Goal: Navigation & Orientation: Find specific page/section

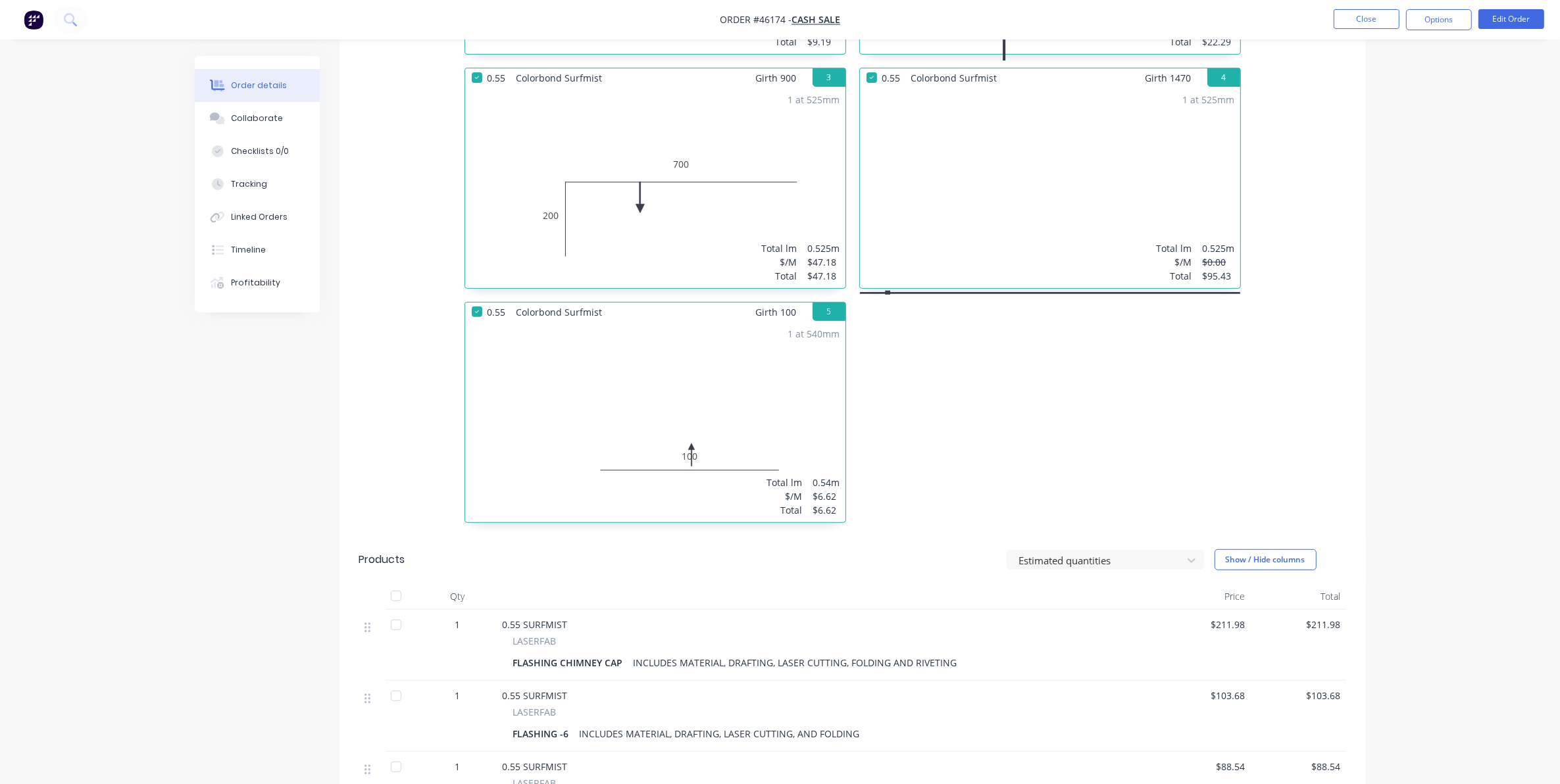
scroll to position [164, 0]
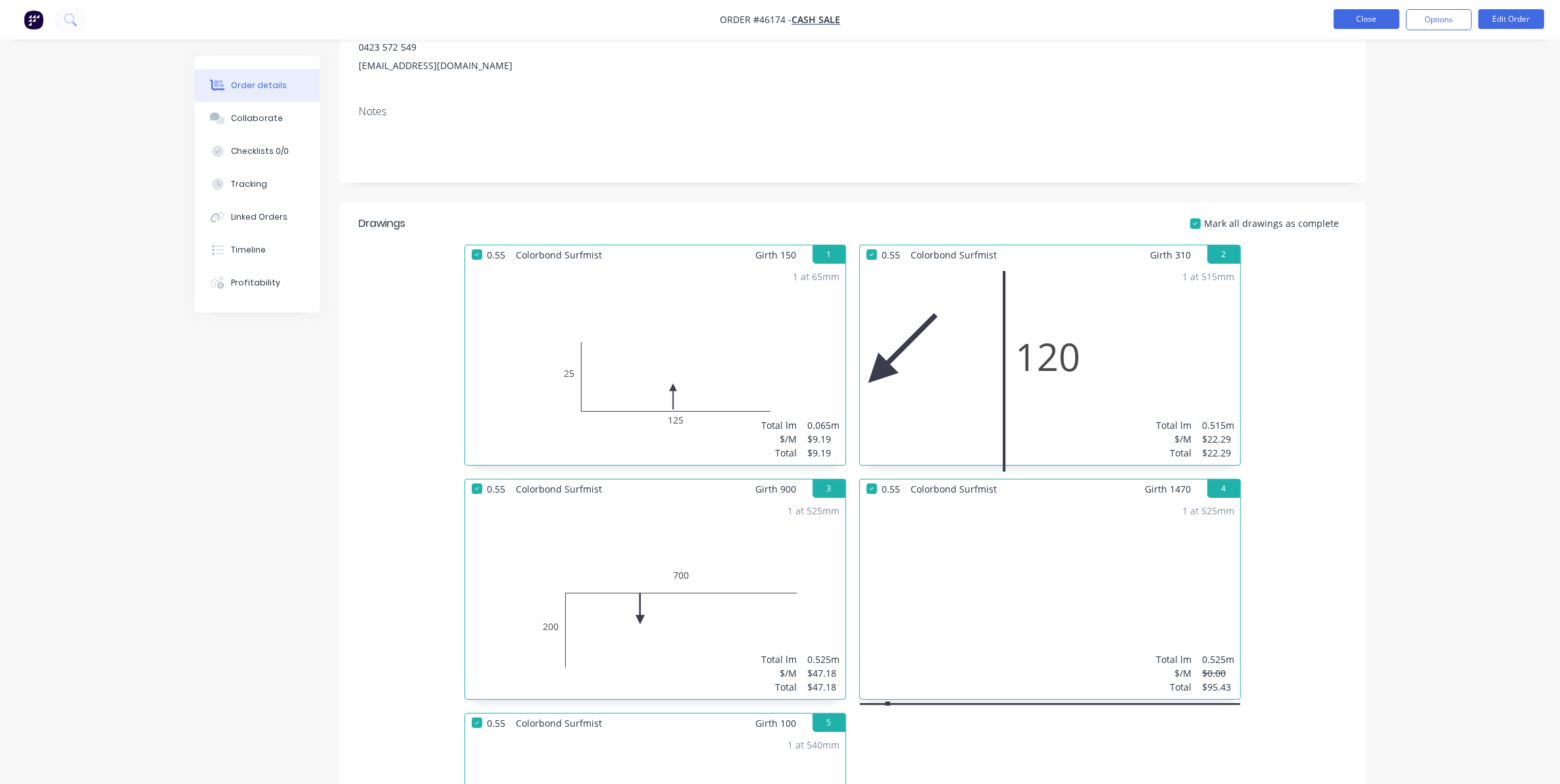
click at [1356, 15] on button "Close" at bounding box center [1366, 19] width 66 height 20
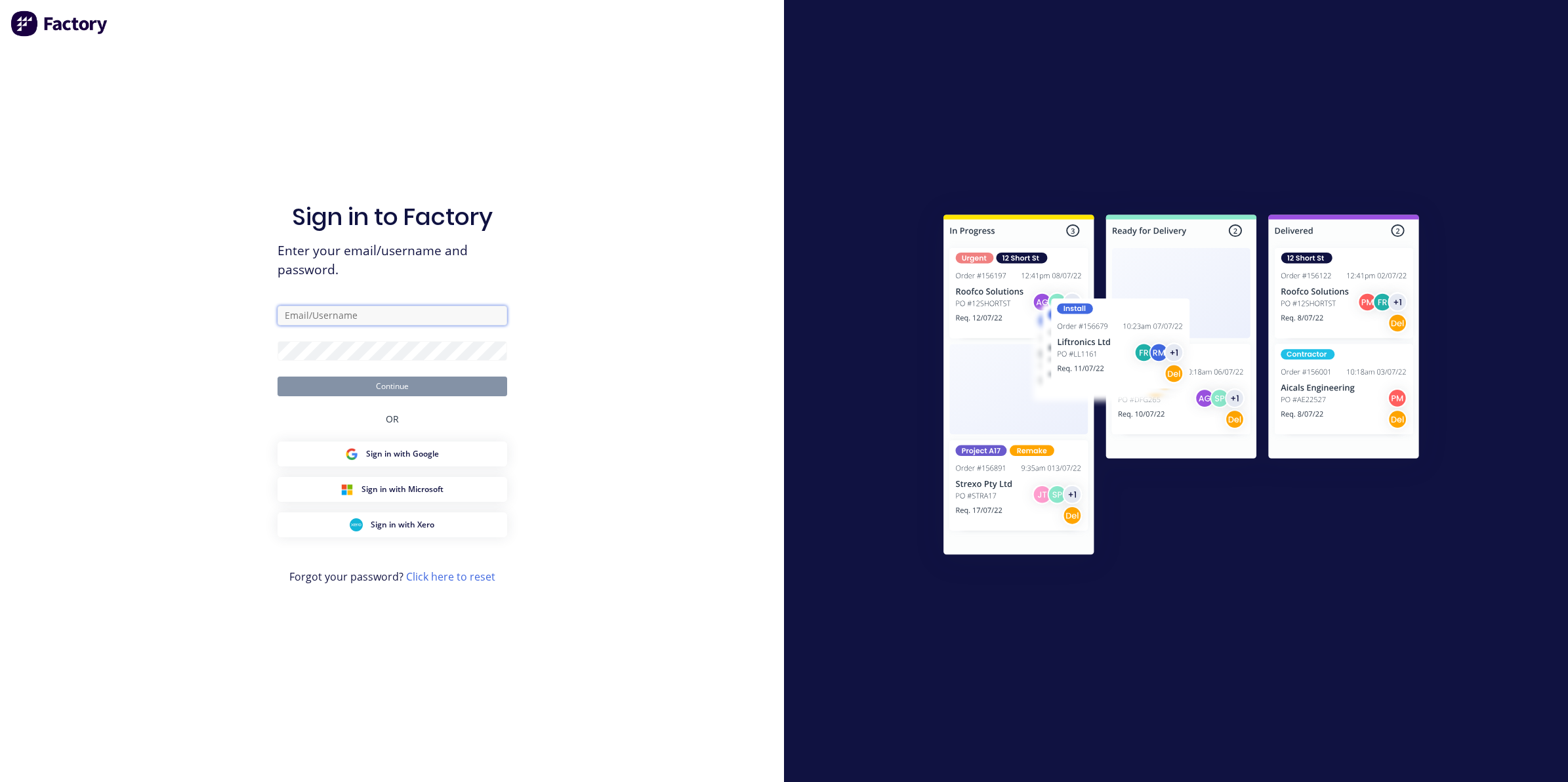
type input "[EMAIL_ADDRESS][DOMAIN_NAME]"
click at [400, 388] on button "Continue" at bounding box center [392, 387] width 229 height 20
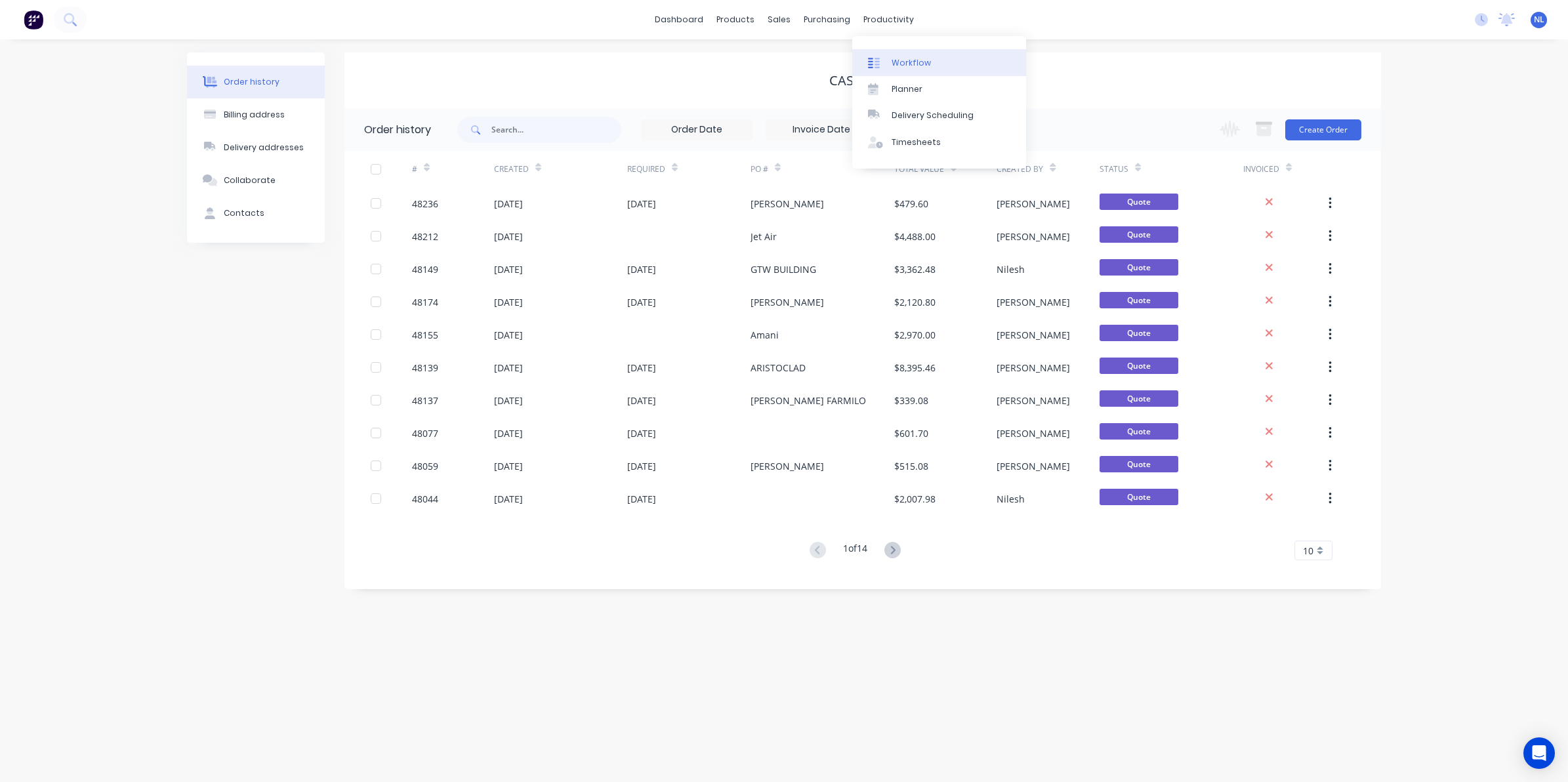
click at [892, 57] on div "Workflow" at bounding box center [911, 62] width 39 height 12
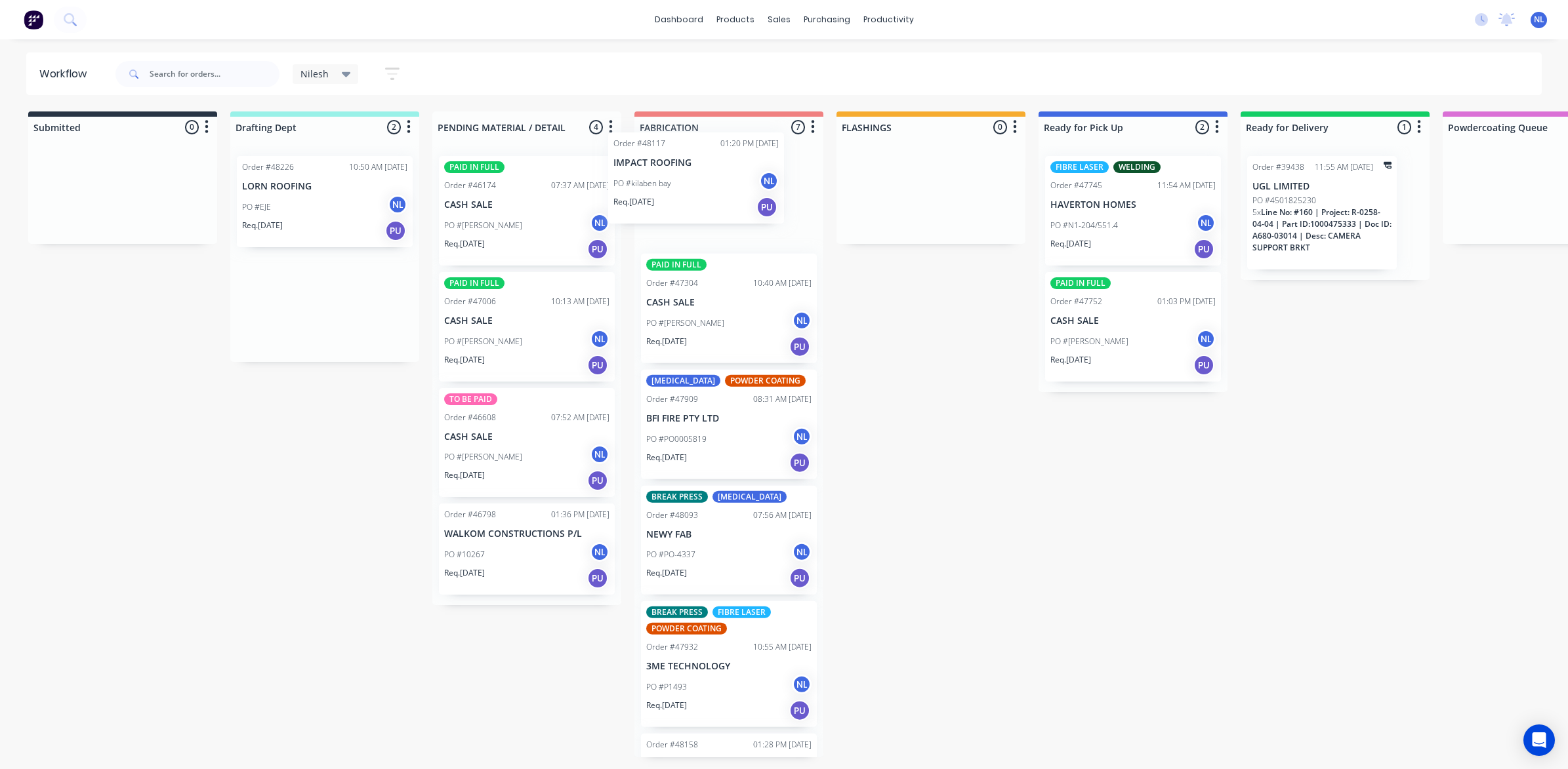
drag, startPoint x: 312, startPoint y: 230, endPoint x: 690, endPoint y: 207, distance: 378.7
click at [690, 207] on div "Submitted 0 Sort By Created date Required date Order number Customer name Most …" at bounding box center [1084, 434] width 2187 height 646
click at [689, 17] on link "dashboard" at bounding box center [679, 20] width 62 height 20
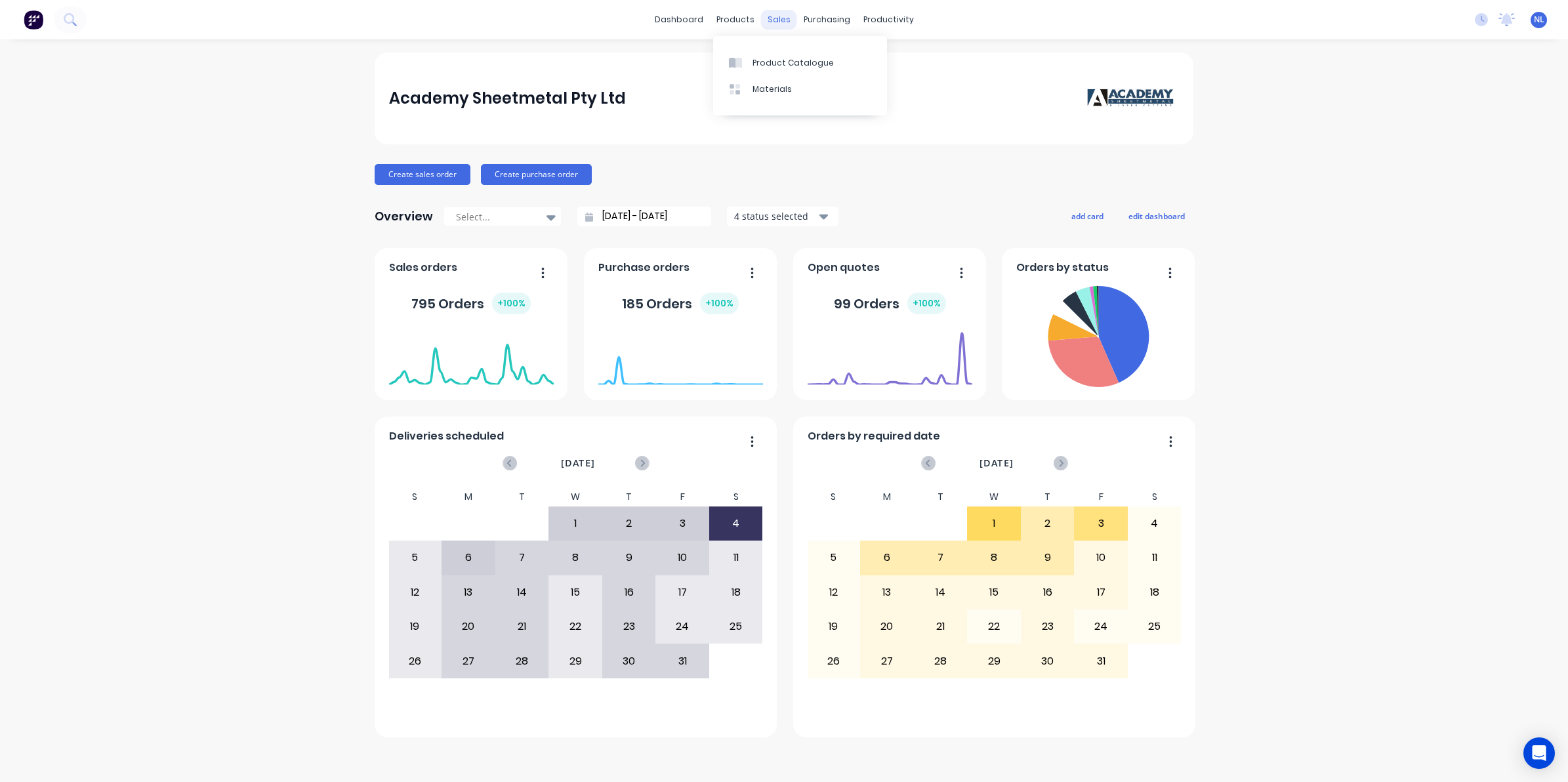
click at [788, 21] on div "sales" at bounding box center [778, 20] width 36 height 20
click at [817, 83] on div "Customers" at bounding box center [824, 89] width 47 height 12
